Goal: Transaction & Acquisition: Obtain resource

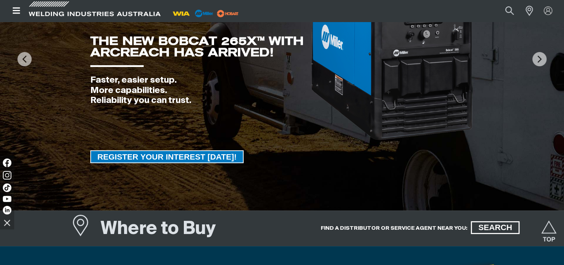
scroll to position [95, 0]
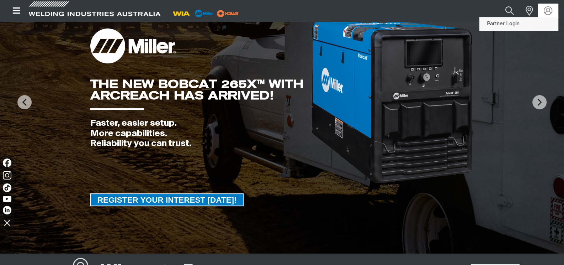
click at [499, 24] on link "Partner Login" at bounding box center [519, 23] width 78 height 13
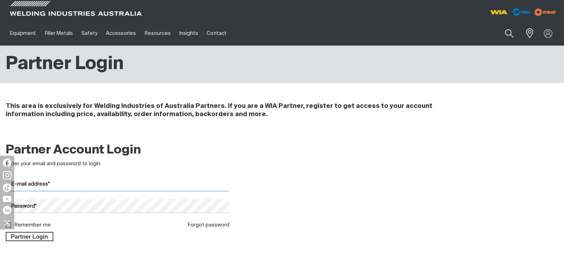
type input "[EMAIL_ADDRESS][DOMAIN_NAME]"
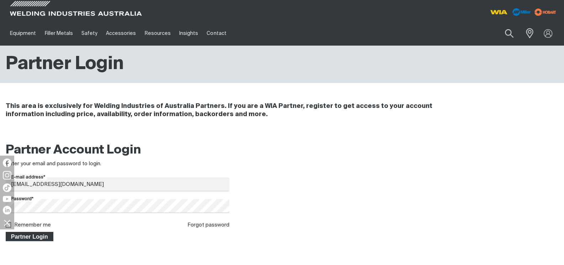
click at [34, 236] on span "Partner Login" at bounding box center [29, 236] width 46 height 9
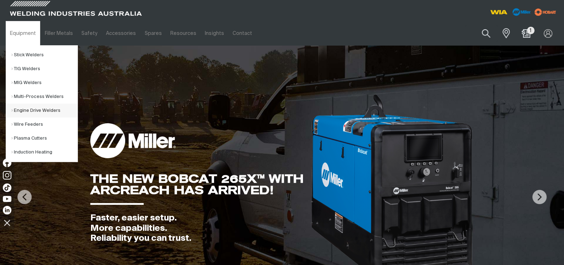
click at [32, 110] on link "Engine Drive Welders" at bounding box center [44, 110] width 66 height 14
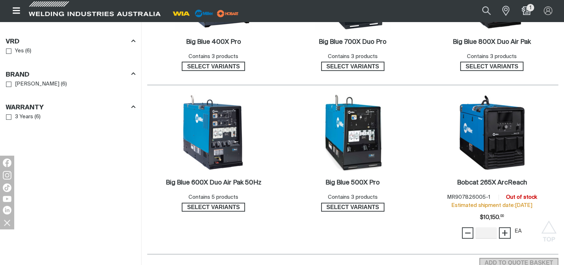
scroll to position [474, 0]
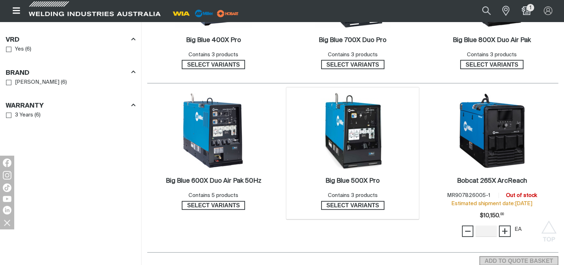
click at [361, 115] on img at bounding box center [353, 130] width 76 height 76
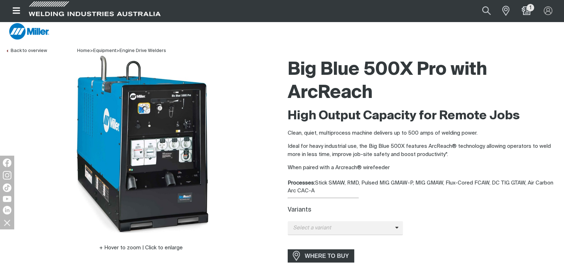
scroll to position [95, 0]
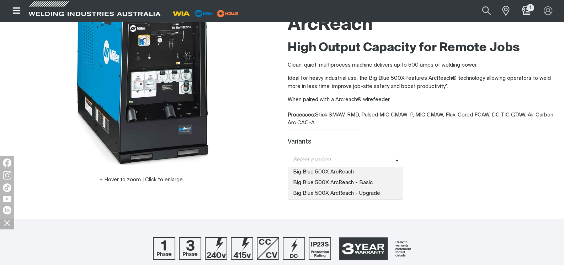
click at [394, 160] on span "Select a variant" at bounding box center [345, 160] width 115 height 14
click at [359, 193] on span "Big Blue 500X ArcReach - Upgrade" at bounding box center [345, 193] width 115 height 11
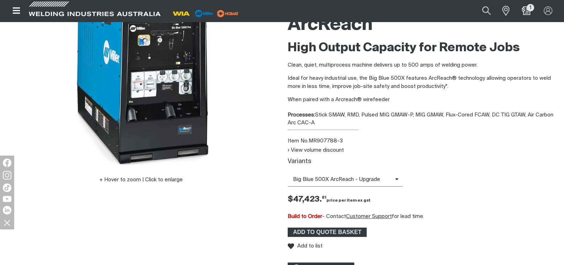
click at [383, 179] on icon at bounding box center [385, 178] width 11 height 5
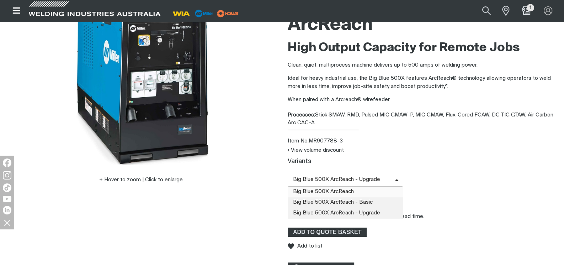
click at [349, 190] on span "Big Blue 500X ArcReach" at bounding box center [345, 191] width 115 height 11
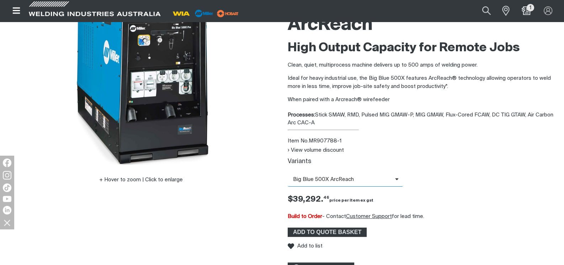
click at [352, 181] on span "Big Blue 500X ArcReach" at bounding box center [341, 179] width 107 height 8
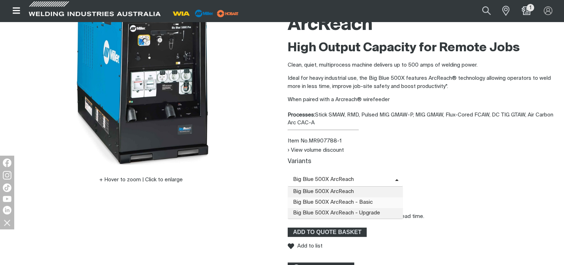
click at [350, 203] on span "Big Blue 500X ArcReach - Basic" at bounding box center [345, 202] width 115 height 11
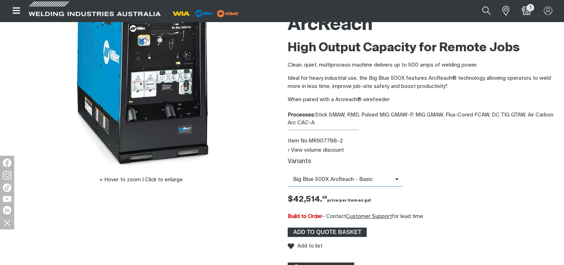
click at [354, 175] on span "Big Blue 500X ArcReach - Basic" at bounding box center [341, 179] width 107 height 8
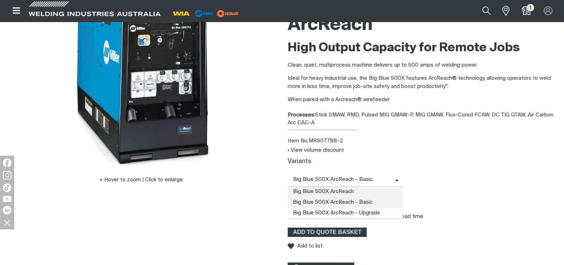
click at [347, 211] on span "Big Blue 500X ArcReach - Upgrade" at bounding box center [345, 213] width 115 height 11
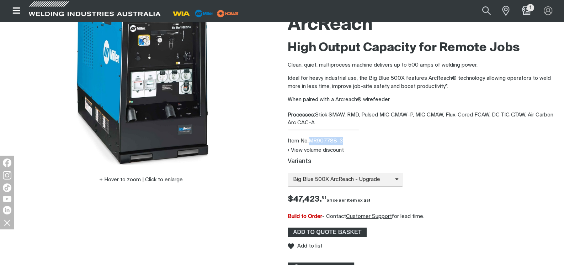
drag, startPoint x: 310, startPoint y: 140, endPoint x: 335, endPoint y: 140, distance: 25.6
click at [340, 138] on div "Item No. MR907788-3" at bounding box center [423, 141] width 271 height 8
copy div "MR907788-"
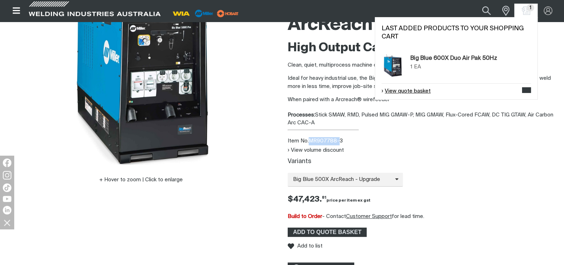
click at [427, 93] on link "View quote basket" at bounding box center [406, 91] width 49 height 8
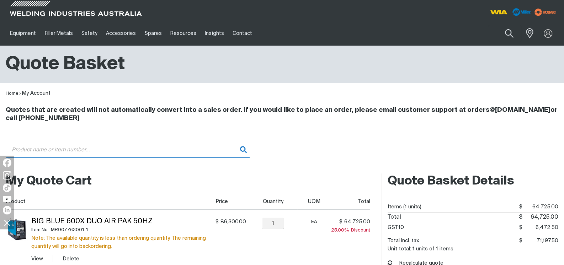
click at [18, 153] on input "Search" at bounding box center [128, 150] width 245 height 16
click at [37, 153] on input "MR9" at bounding box center [128, 150] width 245 height 16
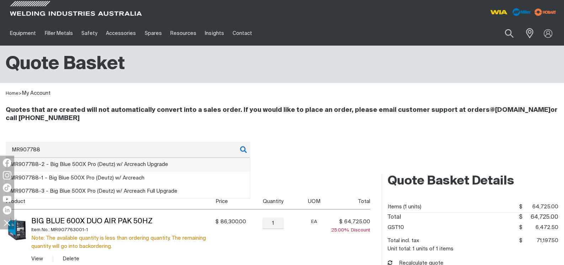
click at [49, 161] on span "MR907788 -2 - Big Blue 500X Pro (Deutz) w/ Arcreach Upgrade" at bounding box center [89, 163] width 158 height 5
type input "MR907788-2 - Big Blue 500X Pro (Deutz) w/ Arcreach Upgrade"
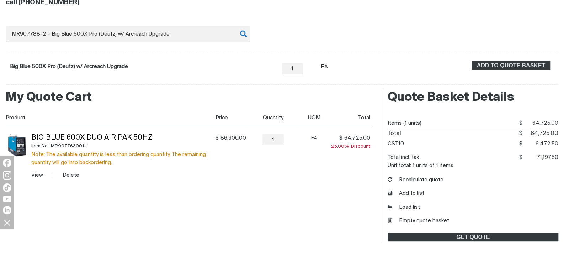
scroll to position [118, 0]
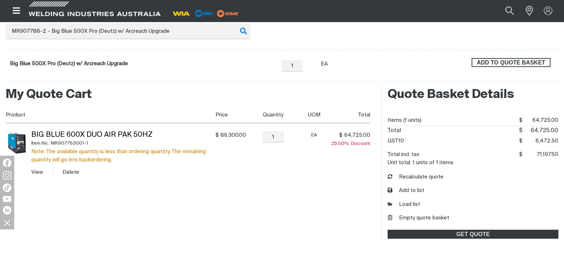
click at [505, 62] on span "ADD TO QUOTE BASKET" at bounding box center [511, 62] width 78 height 9
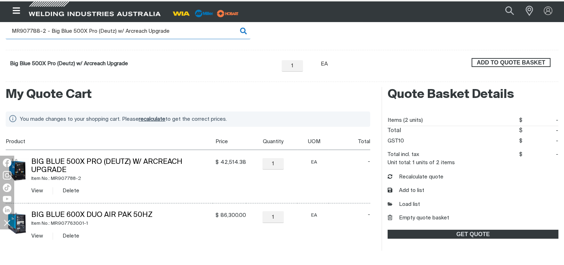
scroll to position [118, 0]
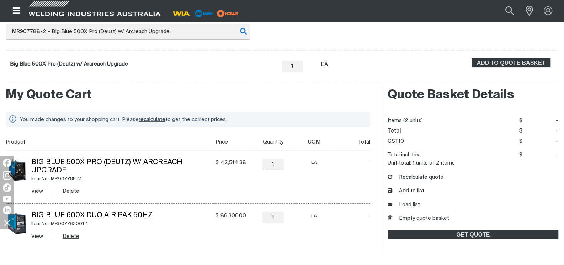
click at [72, 238] on button "Delete" at bounding box center [71, 236] width 17 height 8
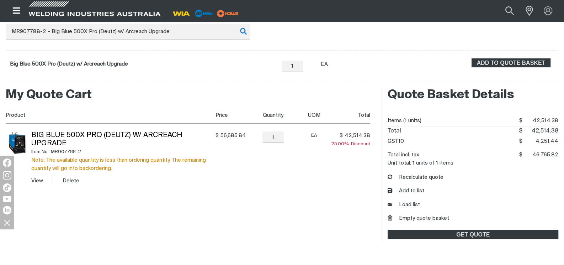
click at [68, 181] on button "Delete" at bounding box center [71, 180] width 17 height 8
